Goal: Transaction & Acquisition: Book appointment/travel/reservation

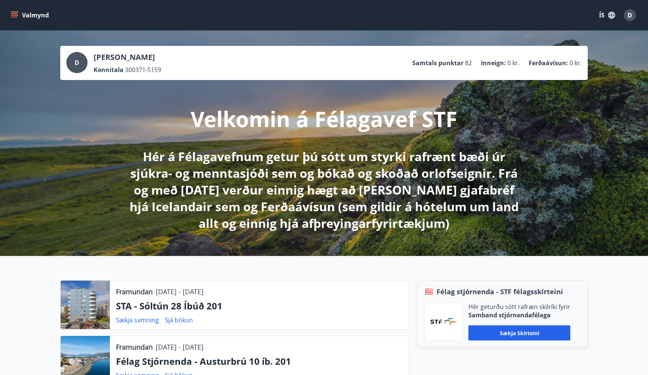
click at [19, 16] on button "Valmynd" at bounding box center [30, 15] width 43 height 14
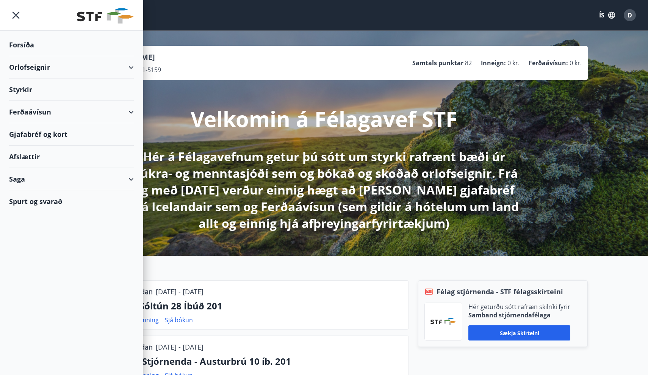
click at [129, 66] on div "Orlofseignir" at bounding box center [71, 67] width 125 height 22
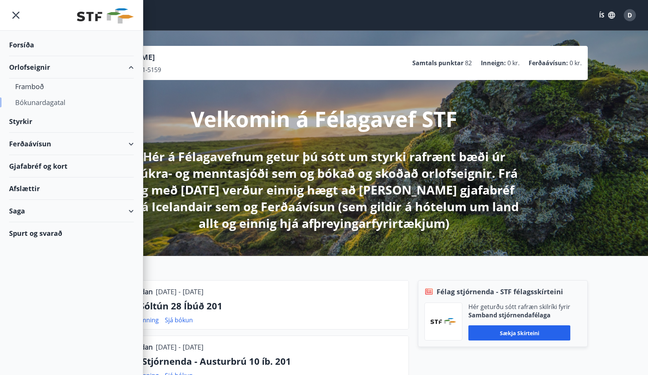
click at [47, 103] on div "Bókunardagatal" at bounding box center [71, 102] width 113 height 16
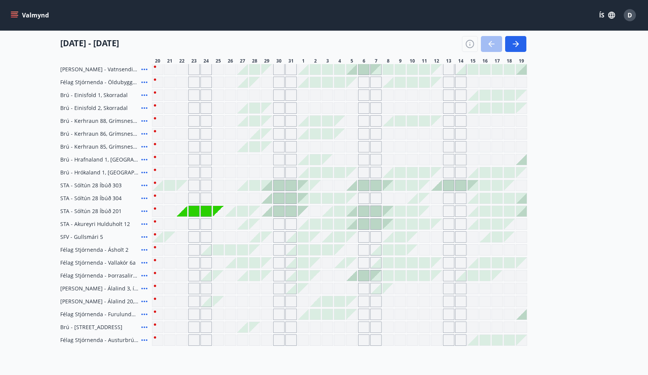
scroll to position [184, 0]
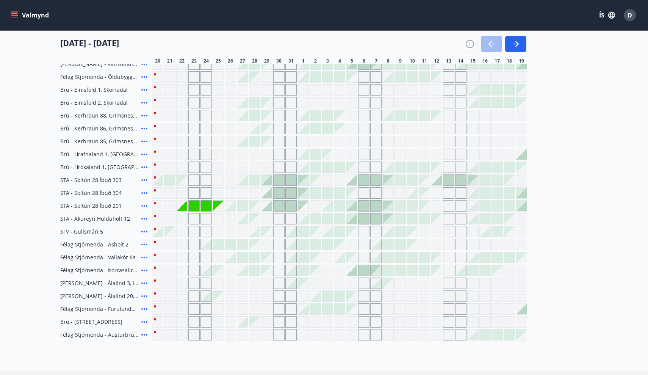
click at [216, 246] on div at bounding box center [218, 244] width 11 height 11
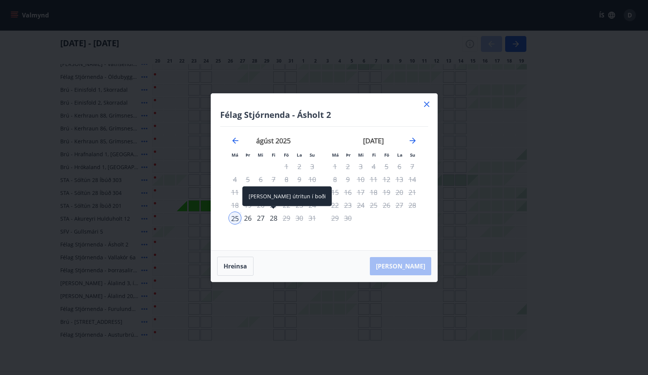
click at [273, 219] on div "28" at bounding box center [273, 217] width 13 height 13
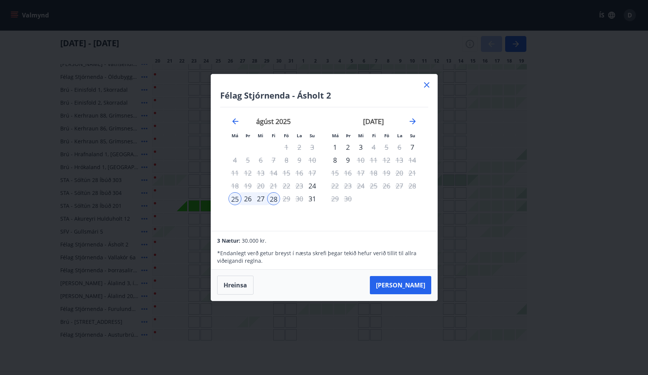
click at [429, 84] on icon at bounding box center [426, 84] width 9 height 9
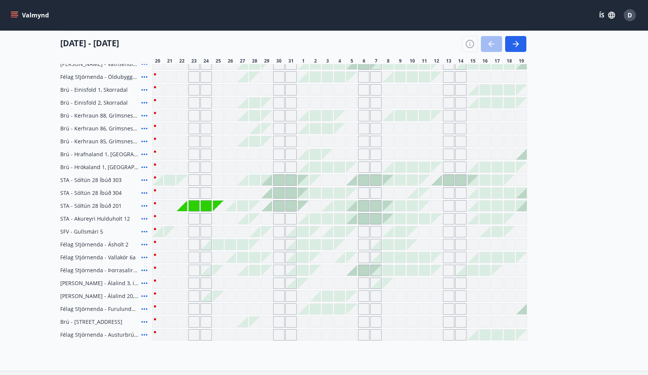
click at [219, 209] on div "Gráir dagar eru ekki bókanlegir" at bounding box center [218, 206] width 11 height 11
click at [230, 205] on div at bounding box center [230, 206] width 11 height 11
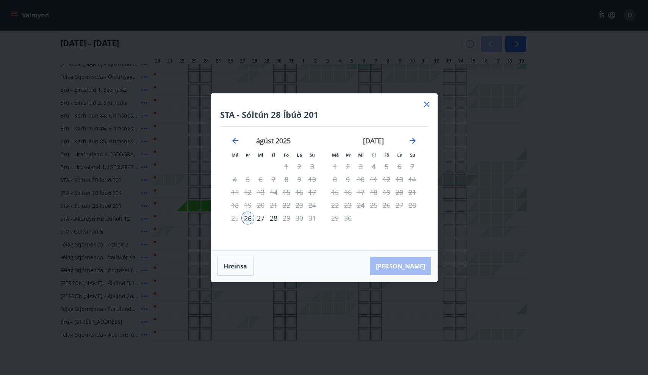
click at [426, 104] on icon at bounding box center [426, 104] width 9 height 9
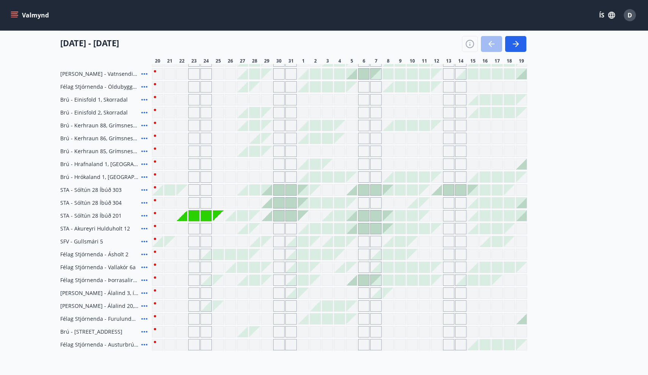
scroll to position [175, 0]
click at [218, 255] on div at bounding box center [218, 253] width 11 height 11
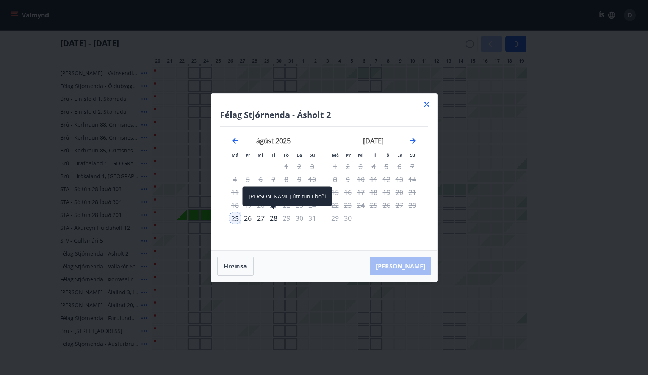
click at [273, 221] on div "28" at bounding box center [273, 217] width 13 height 13
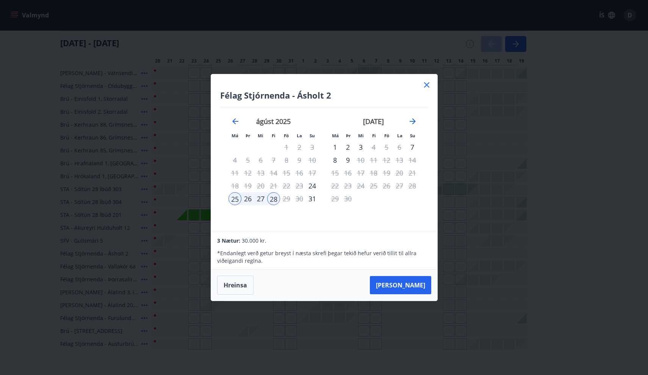
click at [423, 295] on div "Hreinsa Taka Frá" at bounding box center [324, 284] width 226 height 31
click at [414, 287] on button "Taka Frá" at bounding box center [400, 285] width 61 height 18
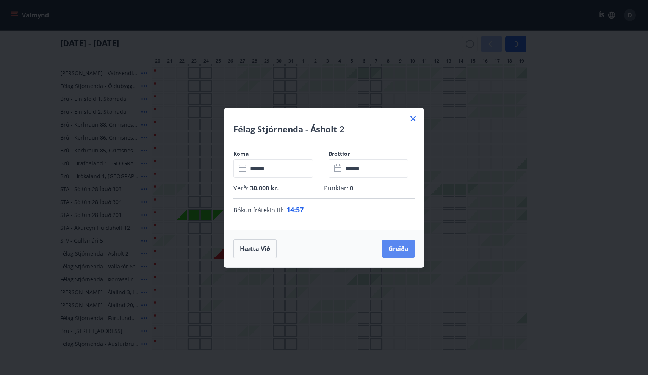
click at [399, 252] on button "Greiða" at bounding box center [398, 249] width 32 height 18
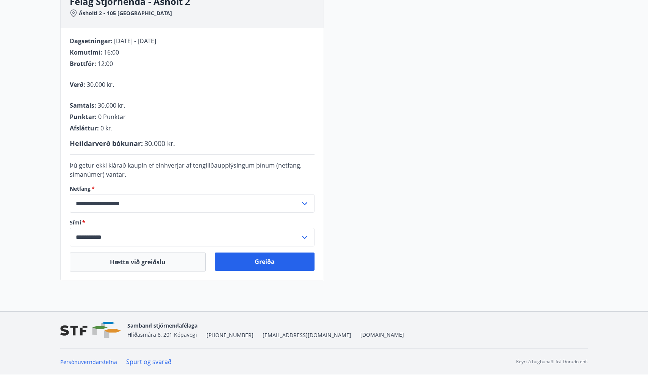
scroll to position [127, 0]
click at [271, 253] on button "Greiða" at bounding box center [265, 261] width 100 height 18
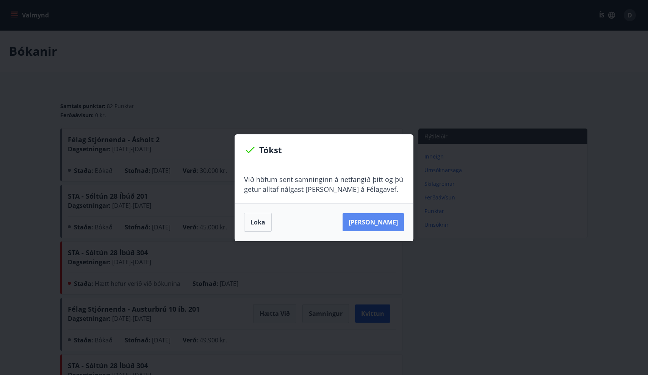
click at [378, 219] on button "[PERSON_NAME]" at bounding box center [373, 222] width 61 height 18
click at [252, 220] on button "Loka" at bounding box center [258, 222] width 28 height 19
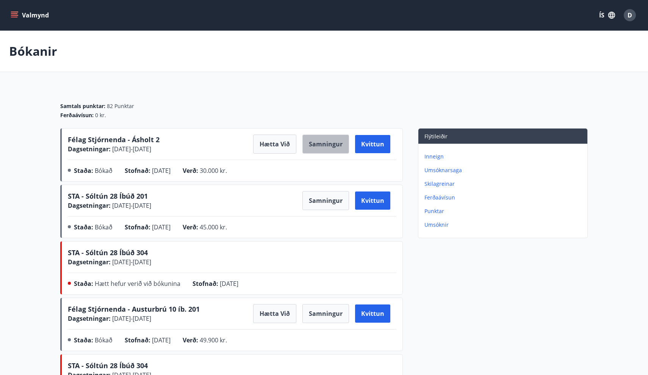
click at [324, 146] on button "Samningur" at bounding box center [325, 144] width 47 height 19
click at [319, 155] on div "Félag Stjórnenda - Ásholt 2 Dagsetningar : [DATE] - [DATE] Hætta við Samningur …" at bounding box center [232, 157] width 329 height 44
click at [319, 146] on button "Samningur" at bounding box center [325, 144] width 47 height 19
